Goal: Information Seeking & Learning: Learn about a topic

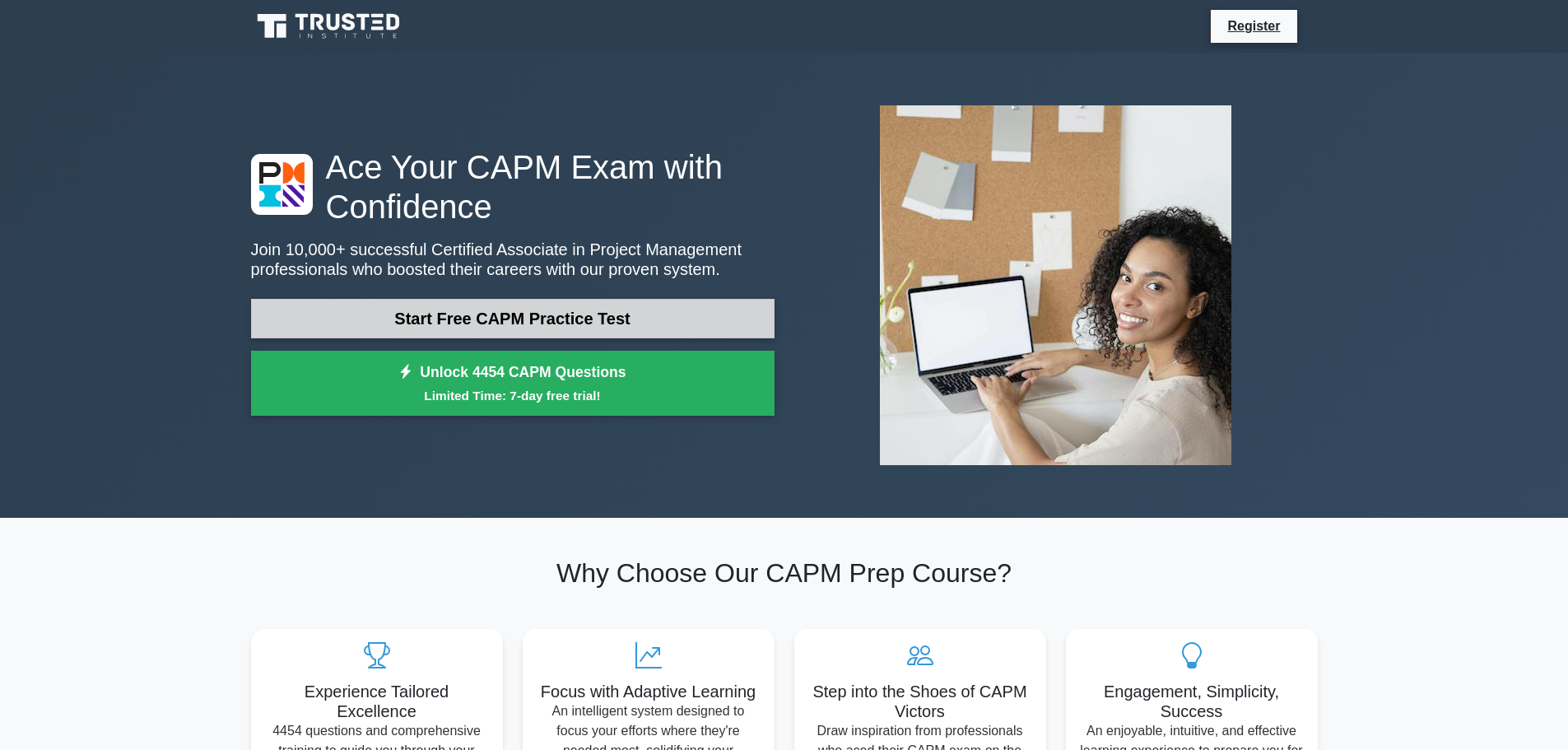
click at [504, 332] on link "Start Free CAPM Practice Test" at bounding box center [513, 318] width 524 height 39
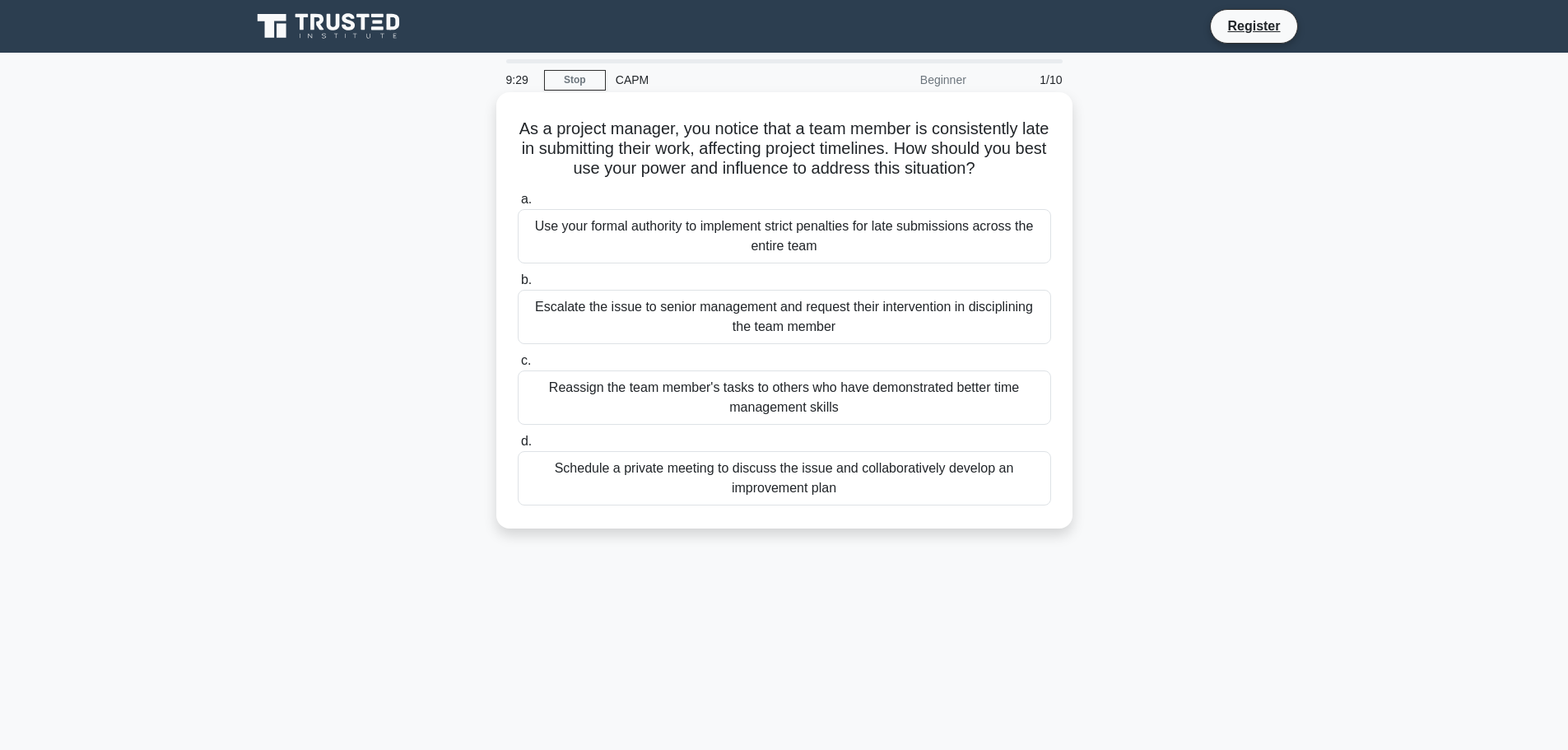
click at [932, 240] on div "Use your formal authority to implement strict penalties for late submissions ac…" at bounding box center [784, 236] width 533 height 54
click at [518, 205] on input "a. Use your formal authority to implement strict penalties for late submissions…" at bounding box center [518, 199] width 0 height 11
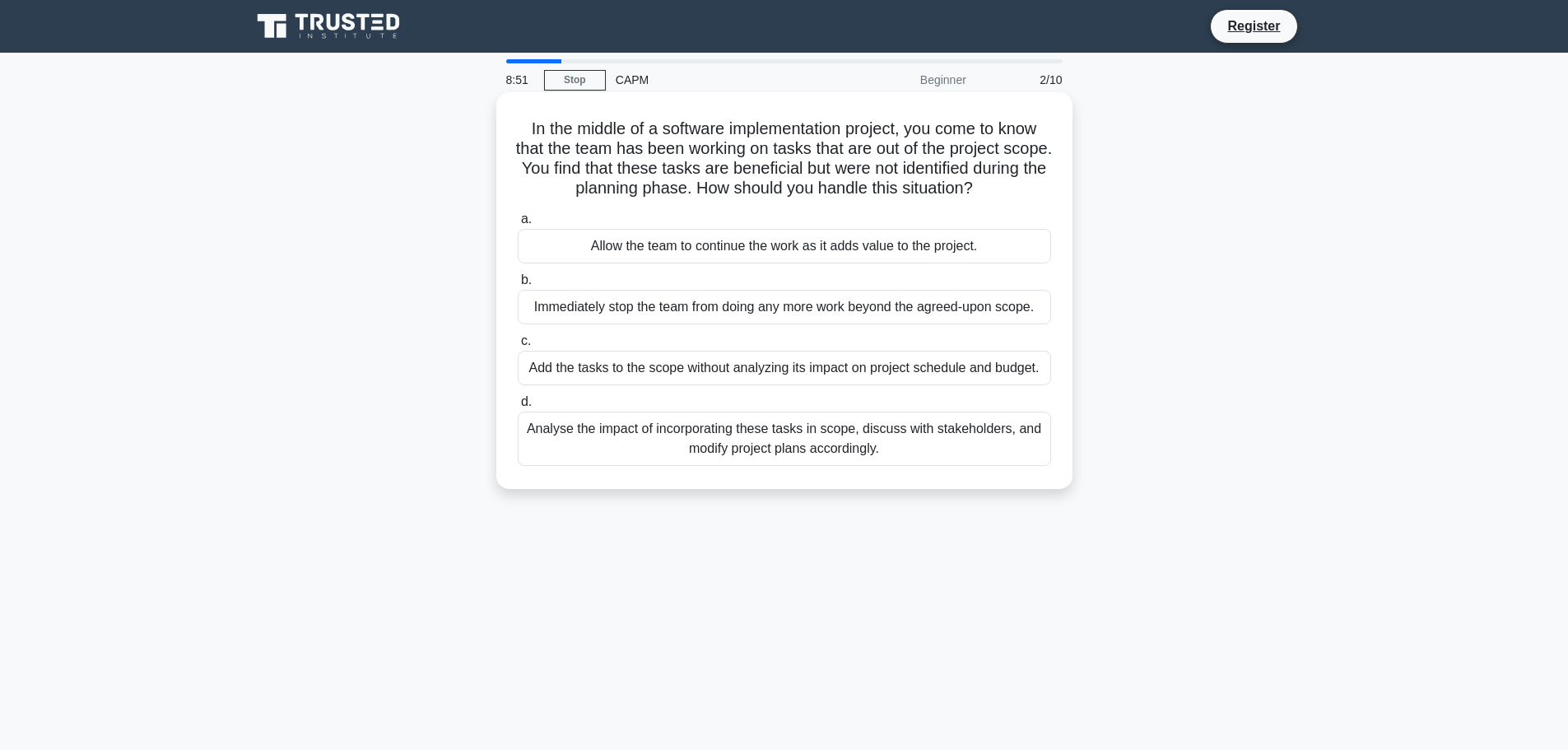
click at [902, 435] on div "Analyse the impact of incorporating these tasks in scope, discuss with stakehol…" at bounding box center [784, 438] width 533 height 54
click at [518, 407] on input "d. Analyse the impact of incorporating these tasks in scope, discuss with stake…" at bounding box center [518, 402] width 0 height 11
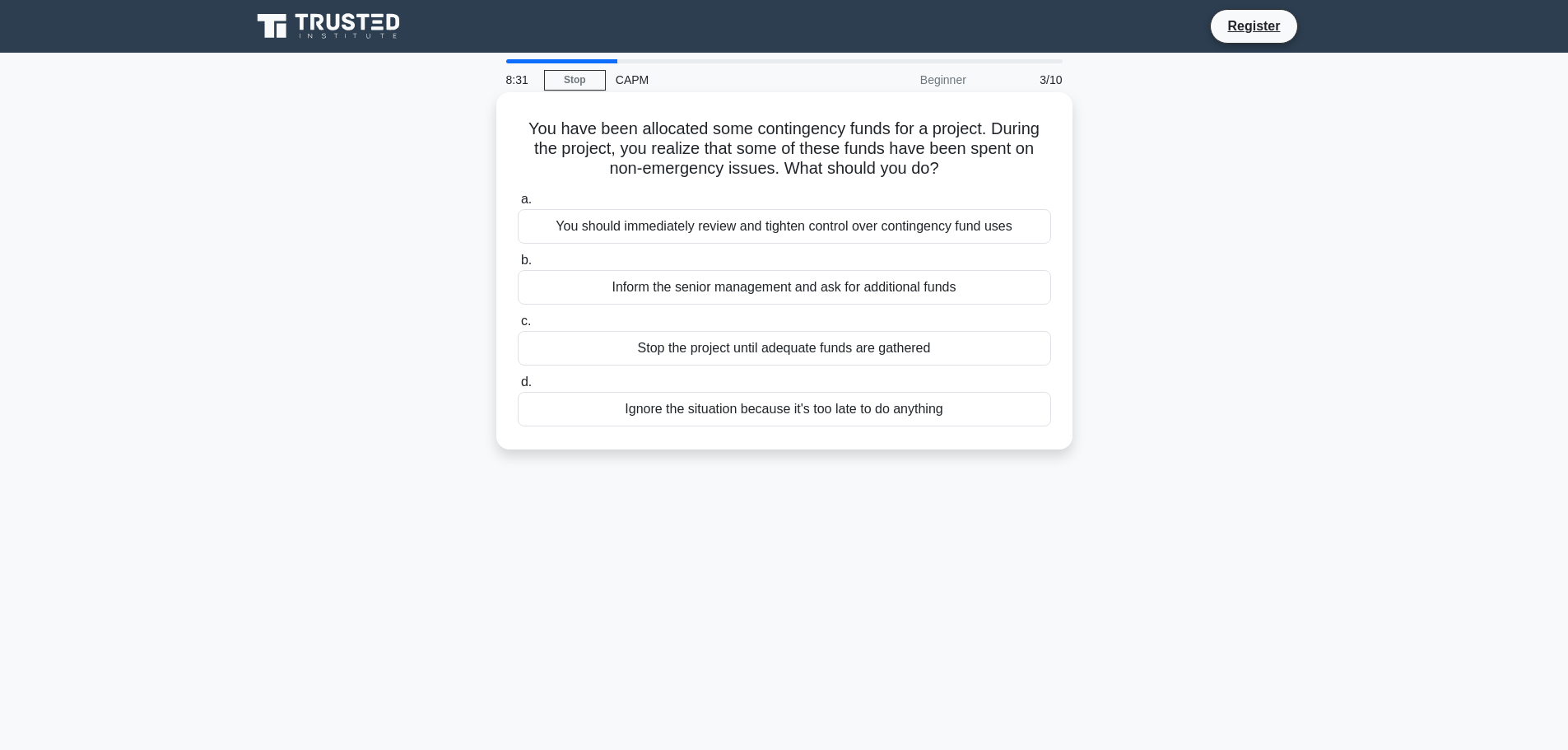
click at [832, 419] on div "Ignore the situation because it's too late to do anything" at bounding box center [784, 409] width 533 height 34
click at [518, 388] on input "d. Ignore the situation because it's too late to do anything" at bounding box center [518, 382] width 0 height 11
